Goal: Task Accomplishment & Management: Complete application form

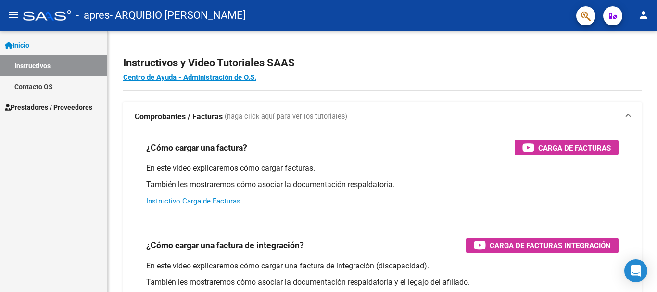
click at [53, 108] on span "Prestadores / Proveedores" at bounding box center [48, 107] width 87 height 11
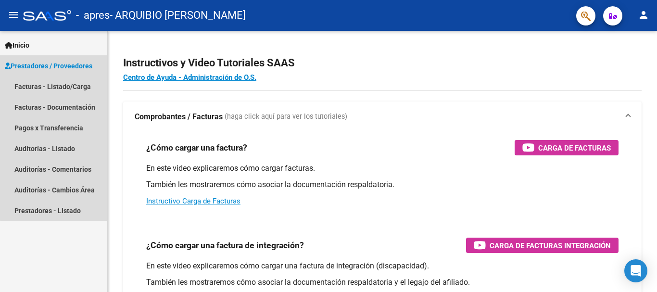
click at [66, 62] on span "Prestadores / Proveedores" at bounding box center [48, 66] width 87 height 11
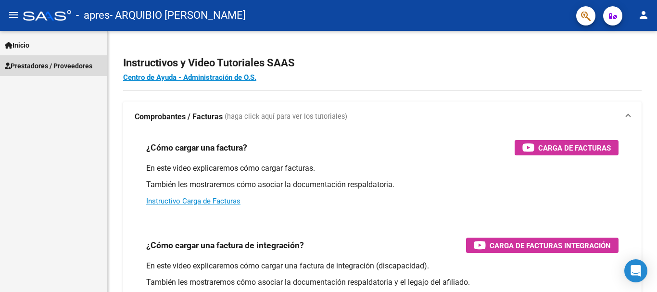
click at [66, 62] on span "Prestadores / Proveedores" at bounding box center [48, 66] width 87 height 11
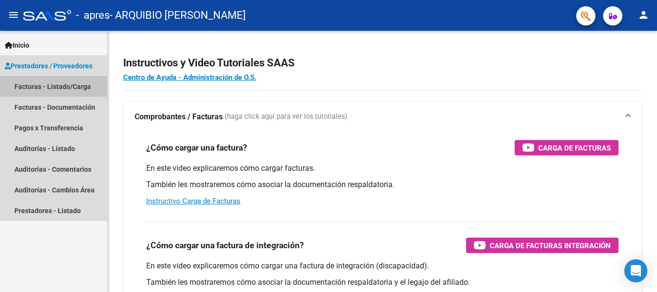
click at [60, 87] on link "Facturas - Listado/Carga" at bounding box center [53, 86] width 107 height 21
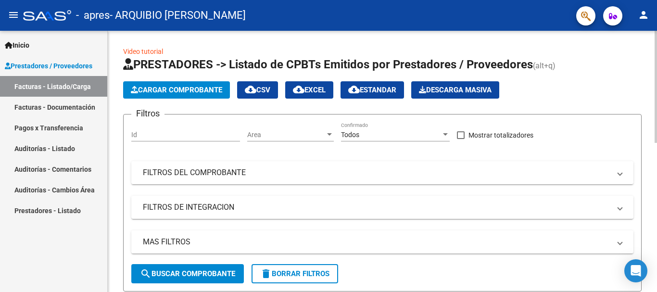
click at [174, 87] on span "Cargar Comprobante" at bounding box center [176, 90] width 91 height 9
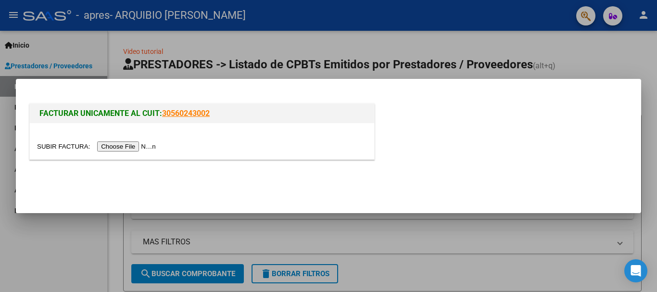
click at [128, 147] on input "file" at bounding box center [98, 146] width 122 height 10
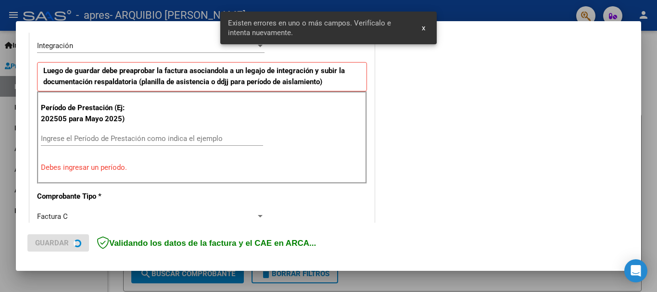
scroll to position [222, 0]
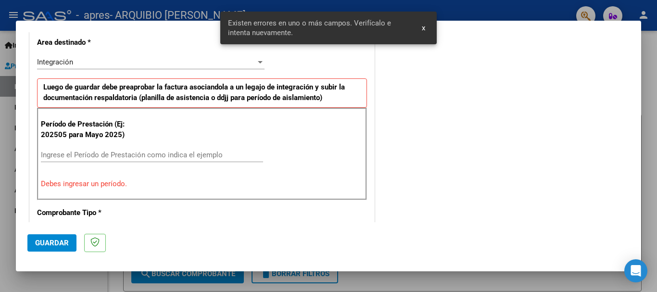
click at [173, 153] on input "Ingrese el Período de Prestación como indica el ejemplo" at bounding box center [152, 154] width 222 height 9
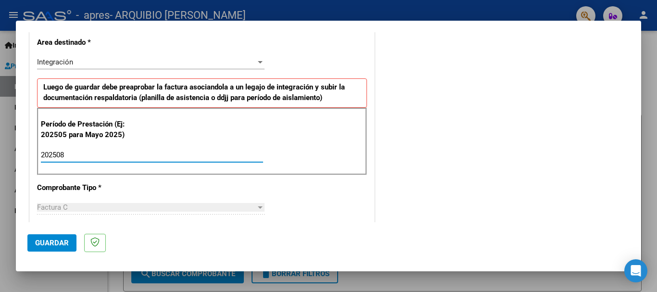
type input "202508"
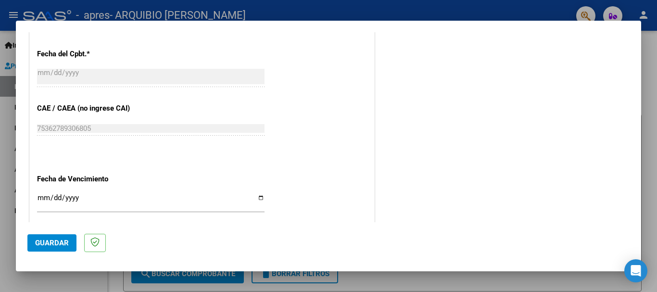
scroll to position [607, 0]
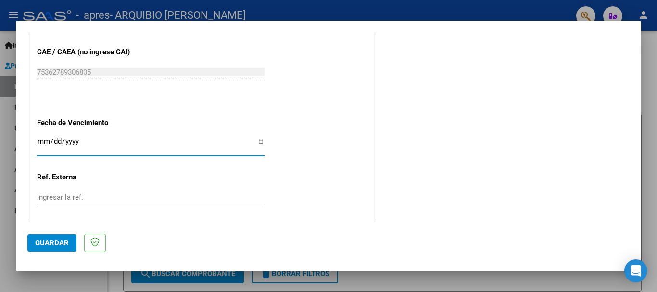
click at [43, 143] on input "Ingresar la fecha" at bounding box center [150, 144] width 227 height 15
type input "[DATE]"
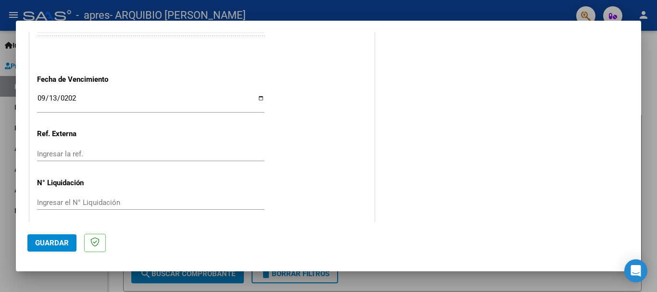
scroll to position [656, 0]
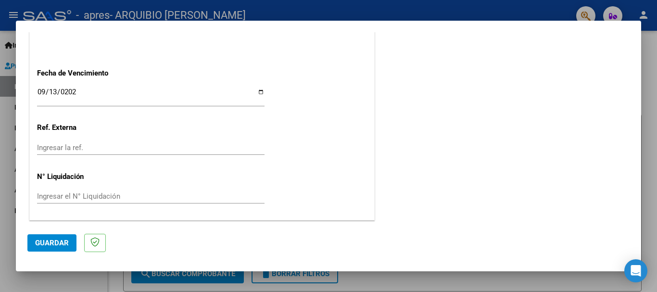
click at [62, 238] on span "Guardar" at bounding box center [52, 242] width 34 height 9
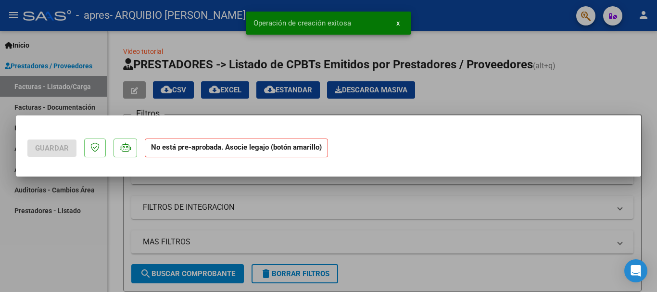
scroll to position [0, 0]
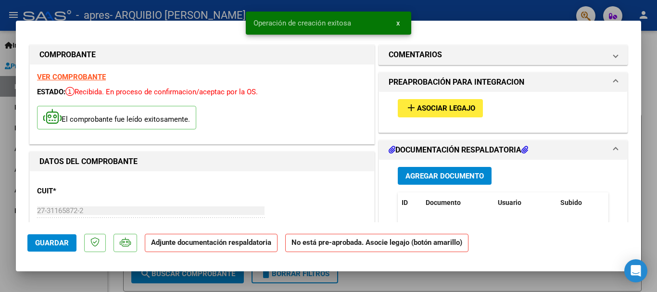
click at [411, 103] on mat-icon "add" at bounding box center [411, 108] width 12 height 12
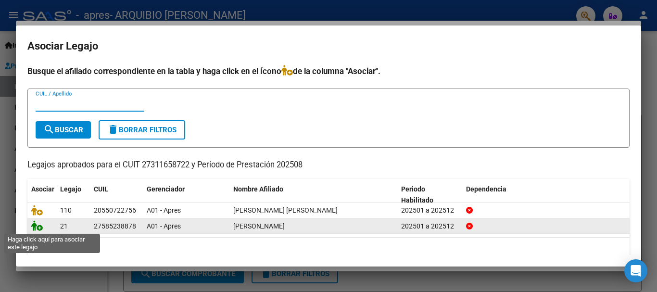
click at [36, 225] on icon at bounding box center [37, 225] width 12 height 11
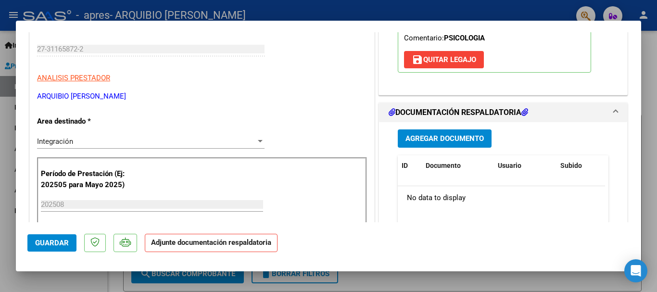
scroll to position [240, 0]
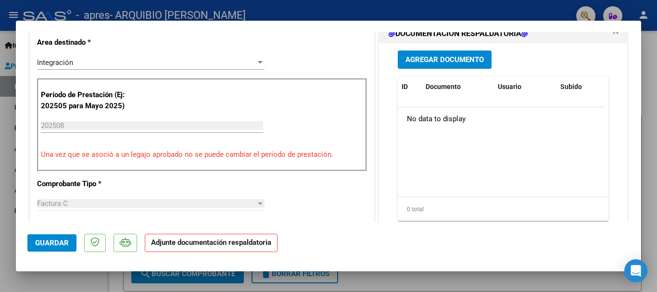
click at [428, 54] on button "Agregar Documento" at bounding box center [444, 59] width 94 height 18
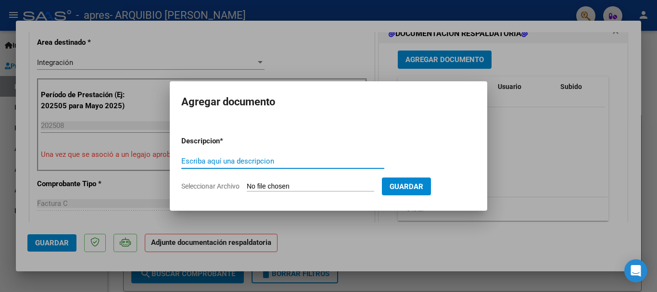
click at [290, 163] on input "Escriba aquí una descripcion" at bounding box center [282, 161] width 203 height 9
type input "planilla de asistencia"
click at [323, 185] on input "Seleccionar Archivo" at bounding box center [310, 186] width 127 height 9
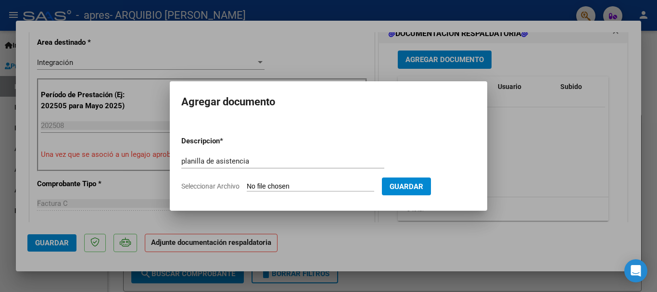
type input "C:\fakepath\planilla.pdf"
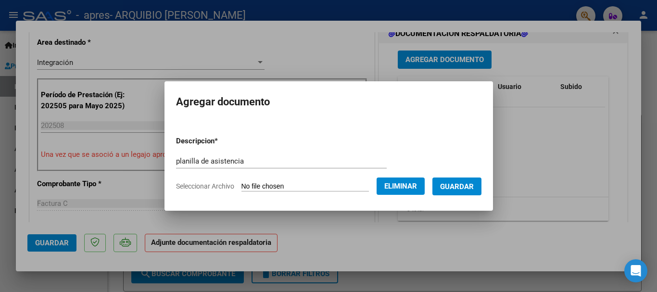
click at [469, 186] on span "Guardar" at bounding box center [457, 186] width 34 height 9
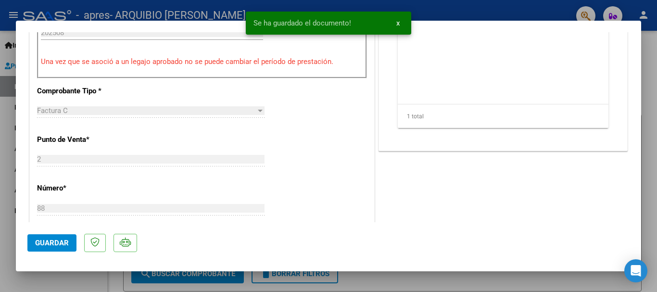
scroll to position [385, 0]
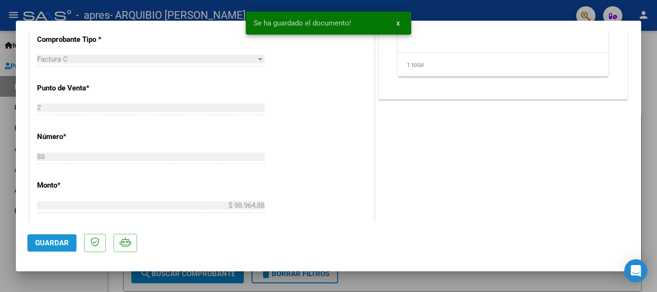
click at [57, 238] on span "Guardar" at bounding box center [52, 242] width 34 height 9
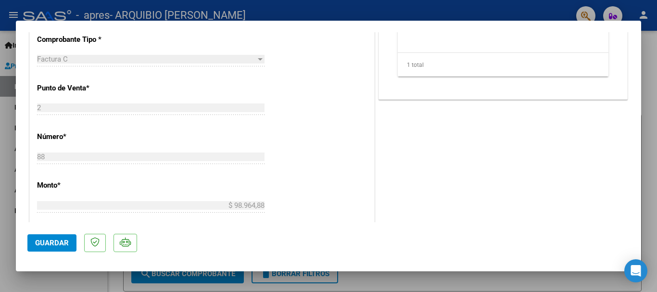
click at [1, 216] on div at bounding box center [328, 146] width 657 height 292
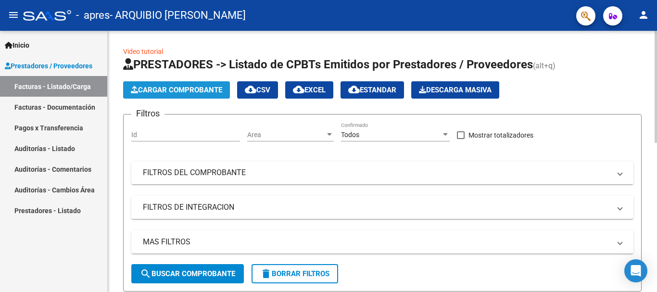
click at [161, 92] on span "Cargar Comprobante" at bounding box center [176, 90] width 91 height 9
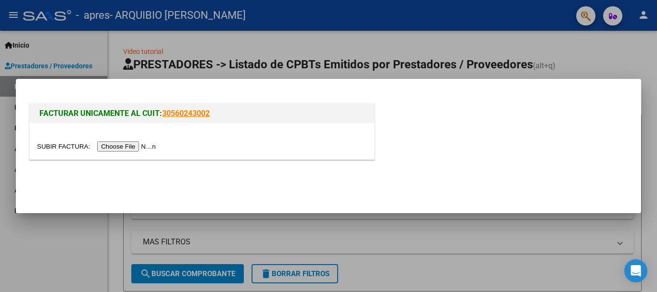
click at [130, 149] on input "file" at bounding box center [98, 146] width 122 height 10
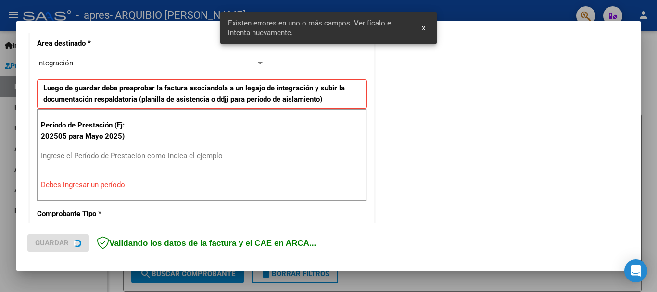
scroll to position [222, 0]
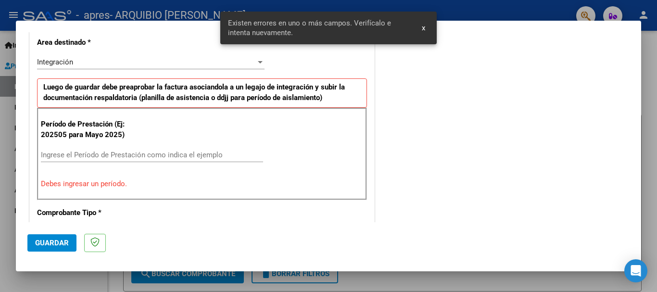
click at [163, 153] on input "Ingrese el Período de Prestación como indica el ejemplo" at bounding box center [152, 154] width 222 height 9
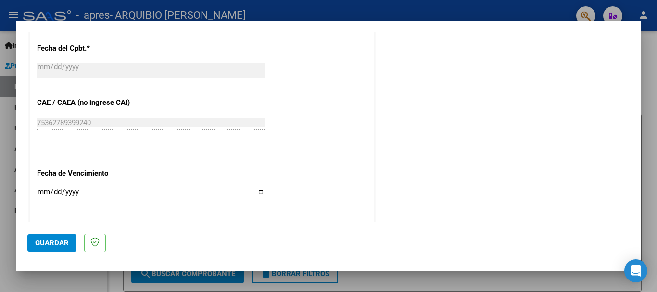
scroll to position [558, 0]
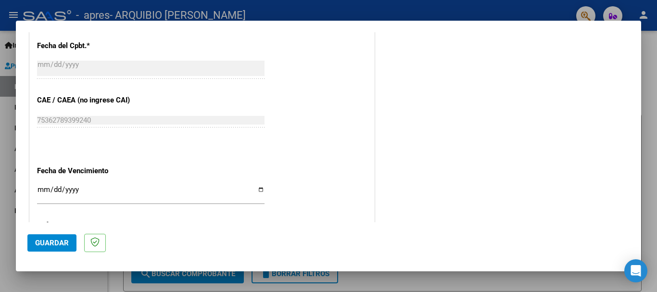
type input "202508"
click at [39, 188] on input "Ingresar la fecha" at bounding box center [150, 193] width 227 height 15
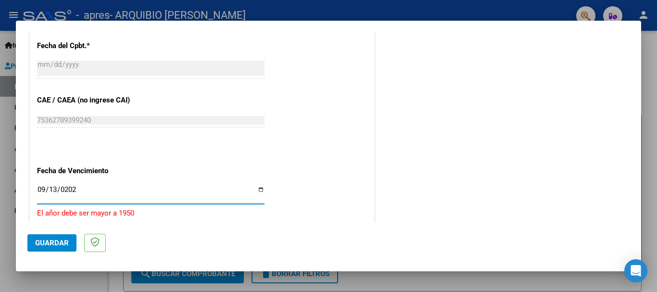
type input "[DATE]"
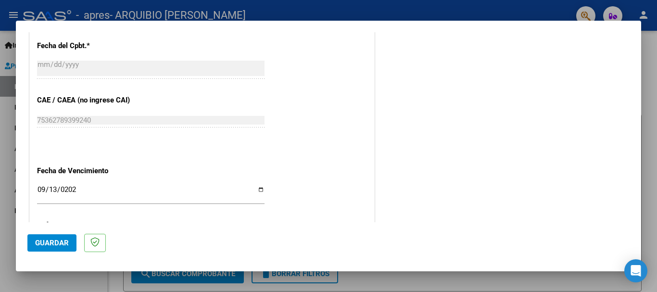
scroll to position [656, 0]
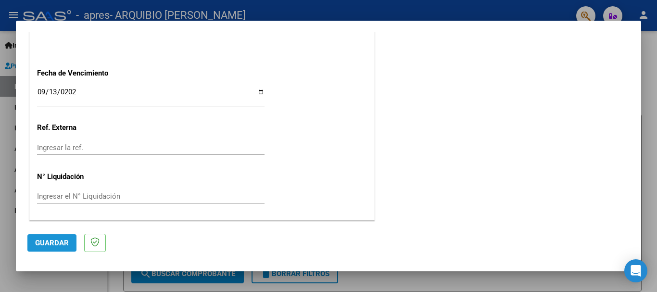
click at [57, 239] on span "Guardar" at bounding box center [52, 242] width 34 height 9
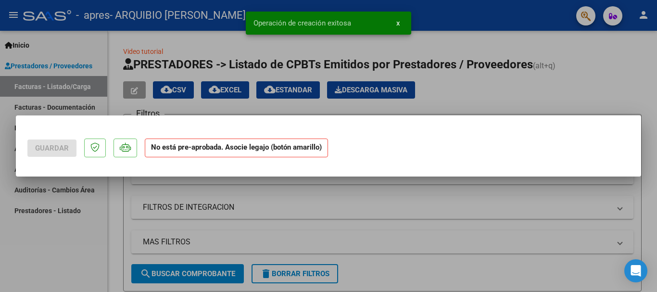
scroll to position [0, 0]
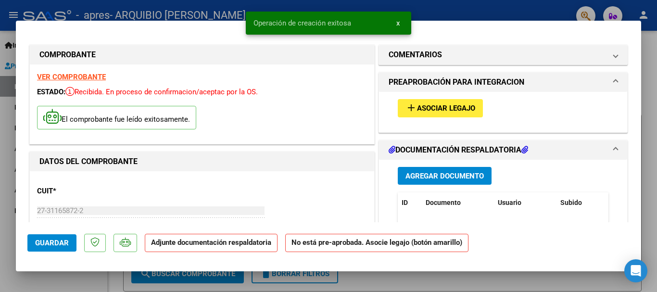
click at [431, 107] on span "Asociar Legajo" at bounding box center [446, 108] width 58 height 9
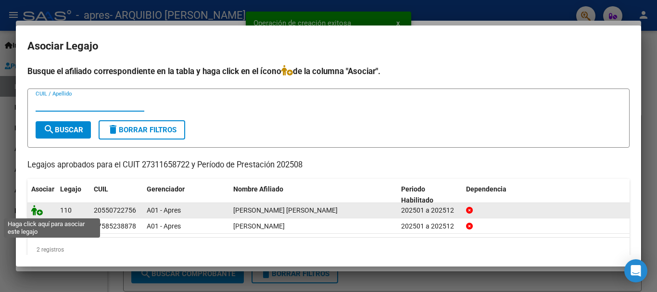
click at [36, 211] on icon at bounding box center [37, 210] width 12 height 11
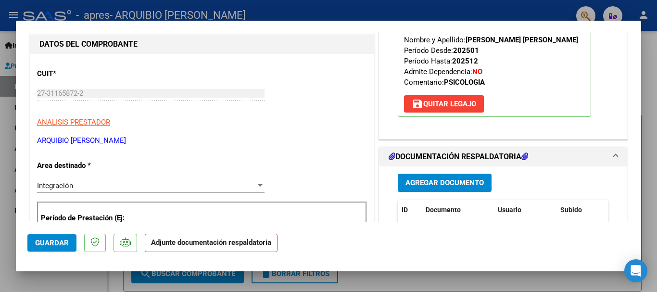
scroll to position [144, 0]
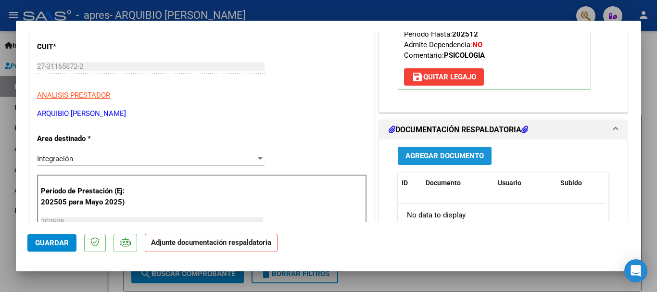
click at [434, 158] on span "Agregar Documento" at bounding box center [444, 156] width 78 height 9
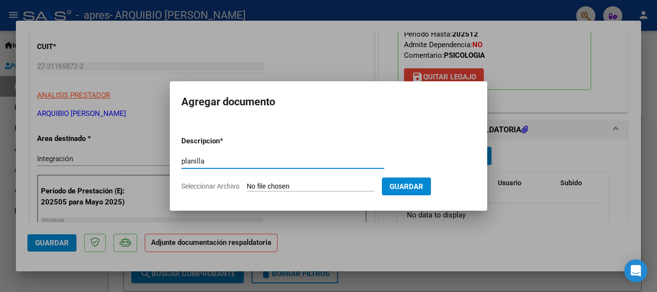
type input "planilla"
click at [294, 186] on input "Seleccionar Archivo" at bounding box center [310, 186] width 127 height 9
type input "C:\fakepath\planilla.pdf"
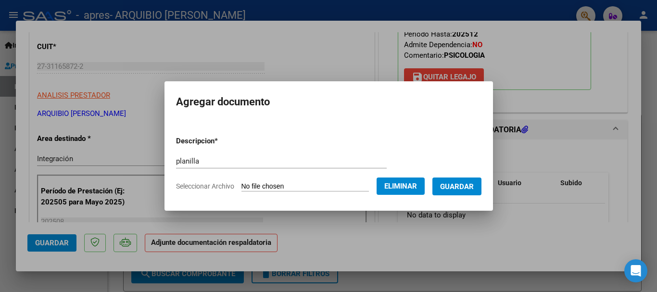
click at [467, 187] on span "Guardar" at bounding box center [457, 186] width 34 height 9
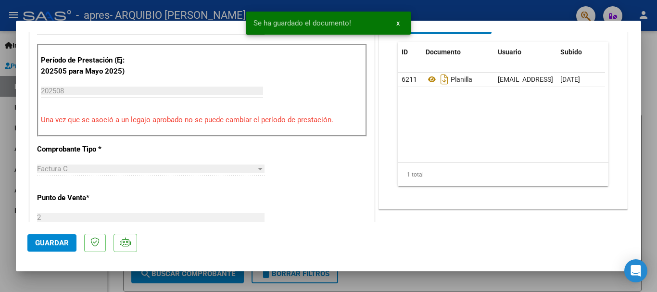
scroll to position [288, 0]
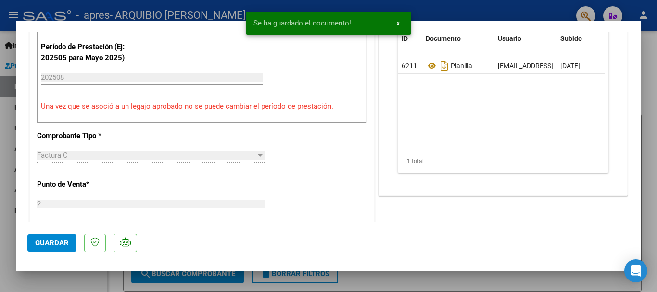
click at [69, 239] on button "Guardar" at bounding box center [51, 242] width 49 height 17
click at [1, 163] on div at bounding box center [328, 146] width 657 height 292
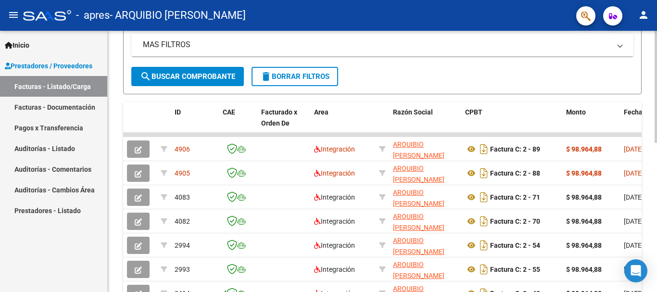
scroll to position [108, 0]
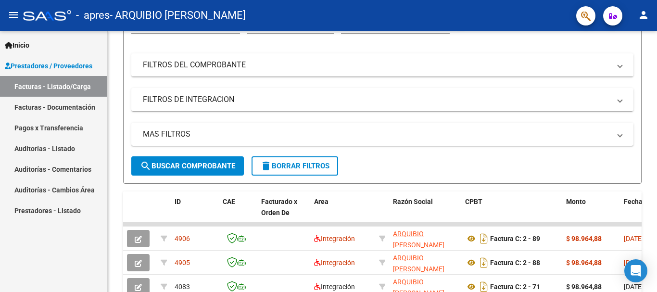
click at [649, 16] on button "person" at bounding box center [642, 15] width 19 height 19
